Goal: Information Seeking & Learning: Learn about a topic

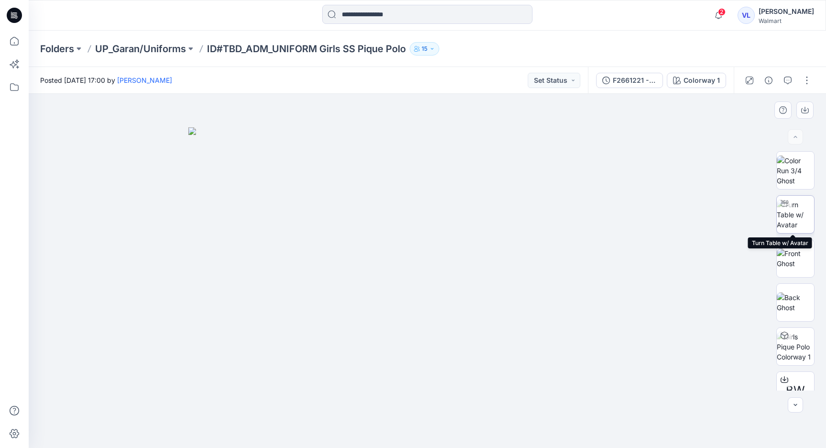
click at [800, 213] on img at bounding box center [795, 214] width 37 height 30
click at [793, 176] on img at bounding box center [795, 170] width 37 height 30
click at [795, 209] on img at bounding box center [795, 214] width 37 height 30
click at [792, 175] on img at bounding box center [795, 170] width 37 height 30
click at [782, 205] on icon at bounding box center [785, 203] width 8 height 8
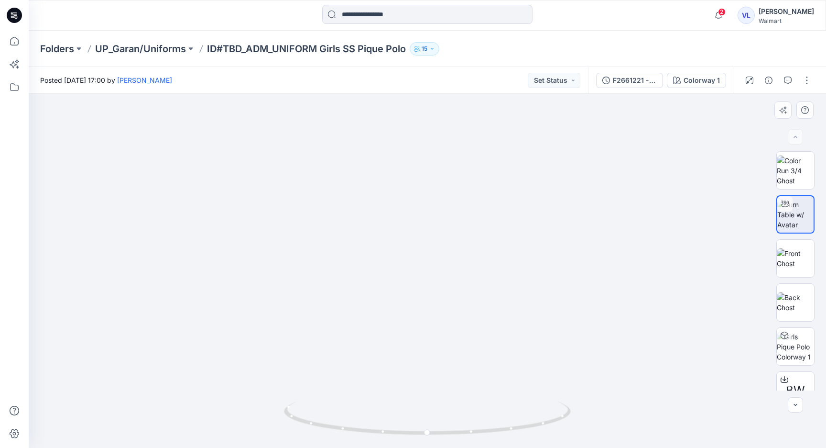
drag, startPoint x: 461, startPoint y: 196, endPoint x: 407, endPoint y: 239, distance: 69.8
click at [794, 168] on img at bounding box center [795, 170] width 37 height 30
click at [427, 208] on img at bounding box center [427, 301] width 181 height 294
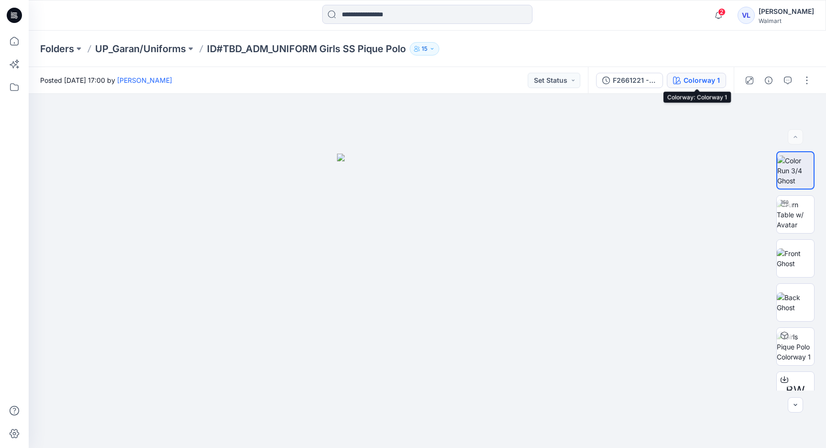
click at [684, 83] on button "Colorway 1" at bounding box center [696, 80] width 59 height 15
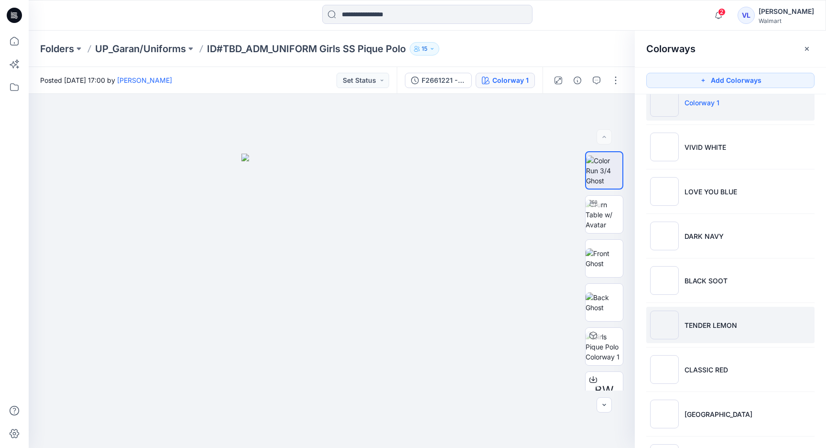
scroll to position [21, 0]
click at [661, 327] on img at bounding box center [664, 323] width 29 height 29
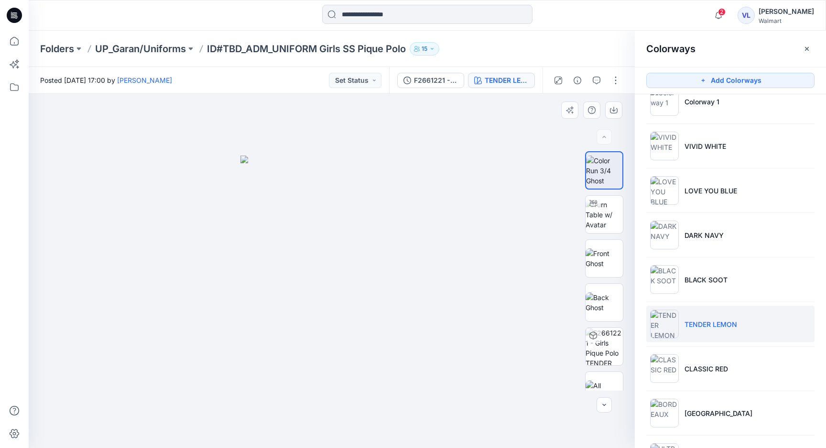
click at [421, 231] on img at bounding box center [332, 301] width 183 height 292
click at [551, 214] on div at bounding box center [332, 271] width 606 height 354
click at [600, 213] on img at bounding box center [604, 214] width 37 height 30
drag, startPoint x: 338, startPoint y: 140, endPoint x: 339, endPoint y: 244, distance: 104.8
